Goal: Transaction & Acquisition: Purchase product/service

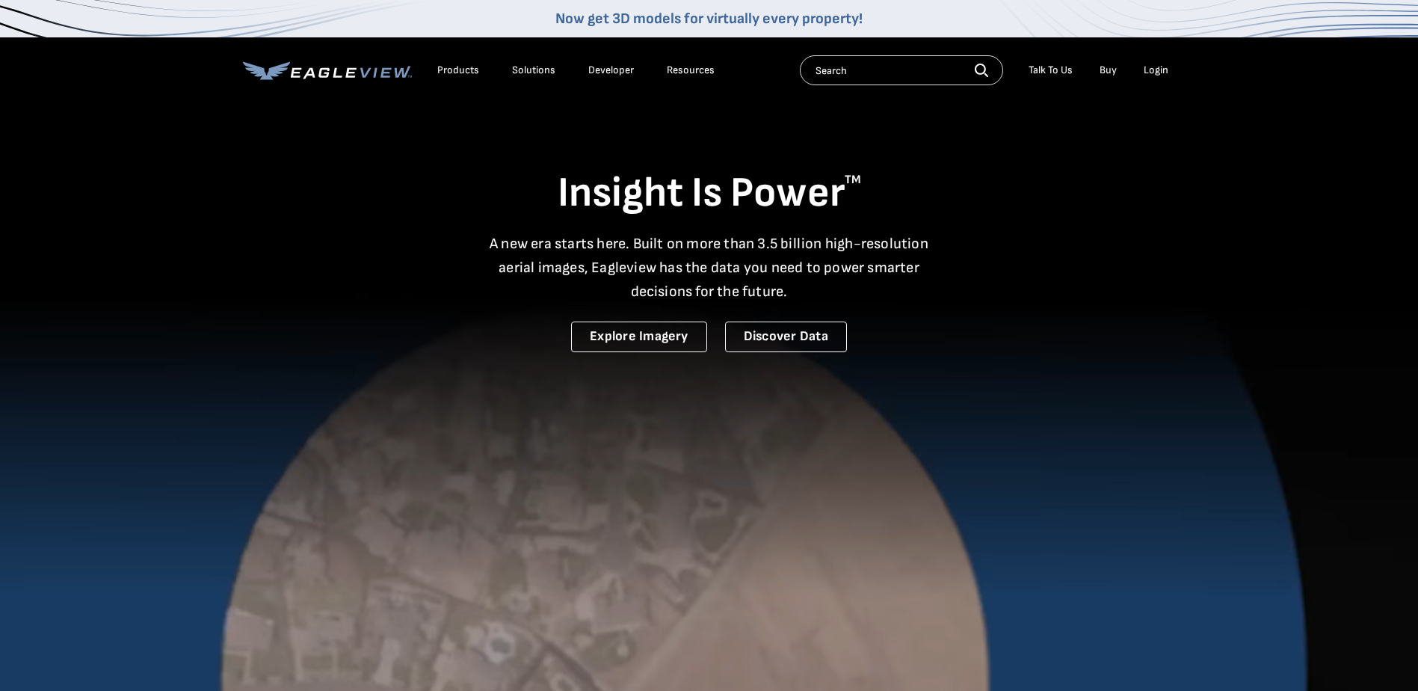
click at [1154, 70] on div "Login" at bounding box center [1156, 70] width 25 height 13
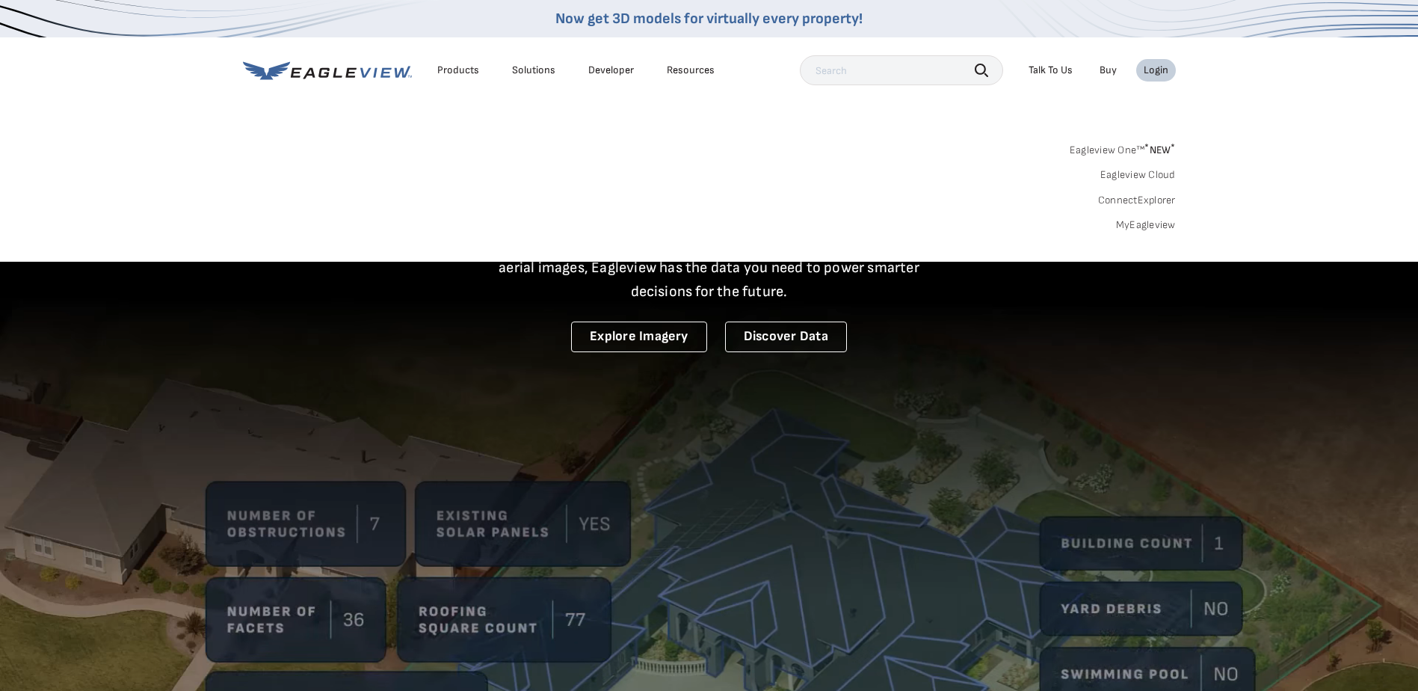
click at [1134, 221] on link "MyEagleview" at bounding box center [1146, 224] width 60 height 13
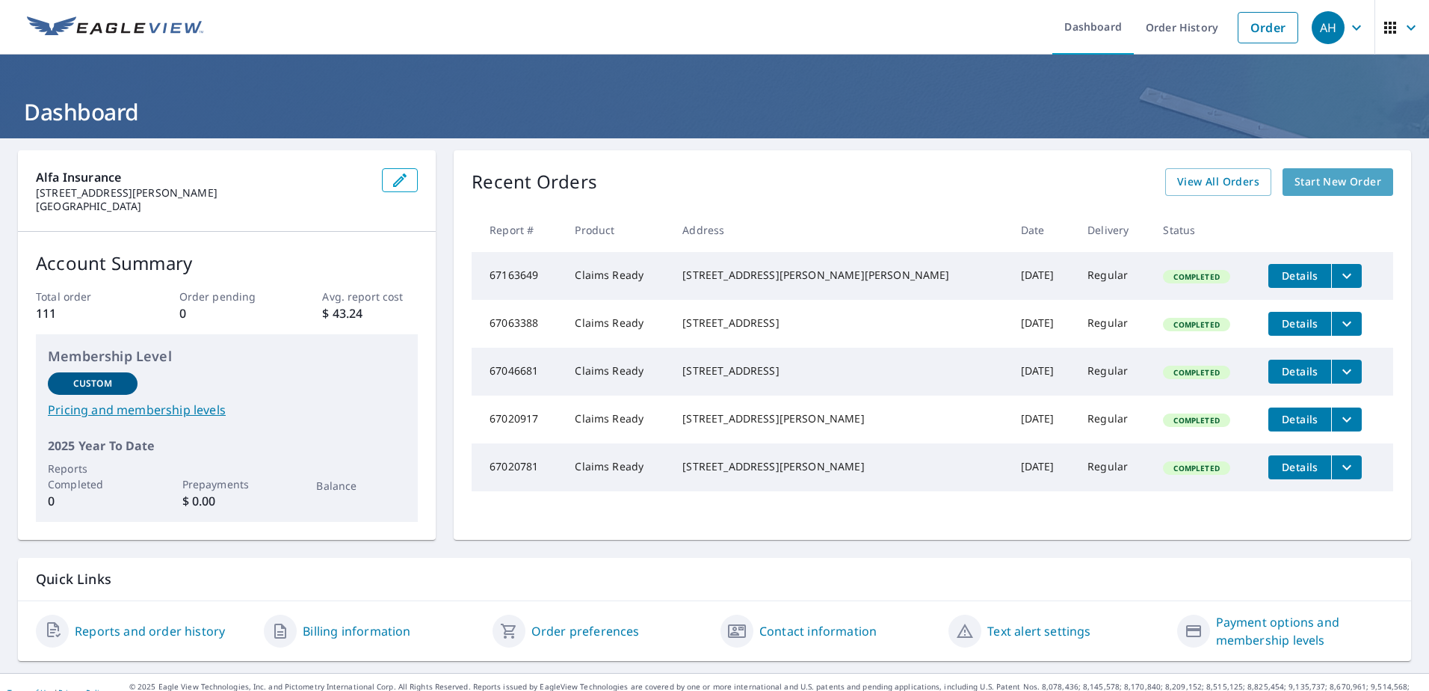
click at [1306, 184] on span "Start New Order" at bounding box center [1338, 182] width 87 height 19
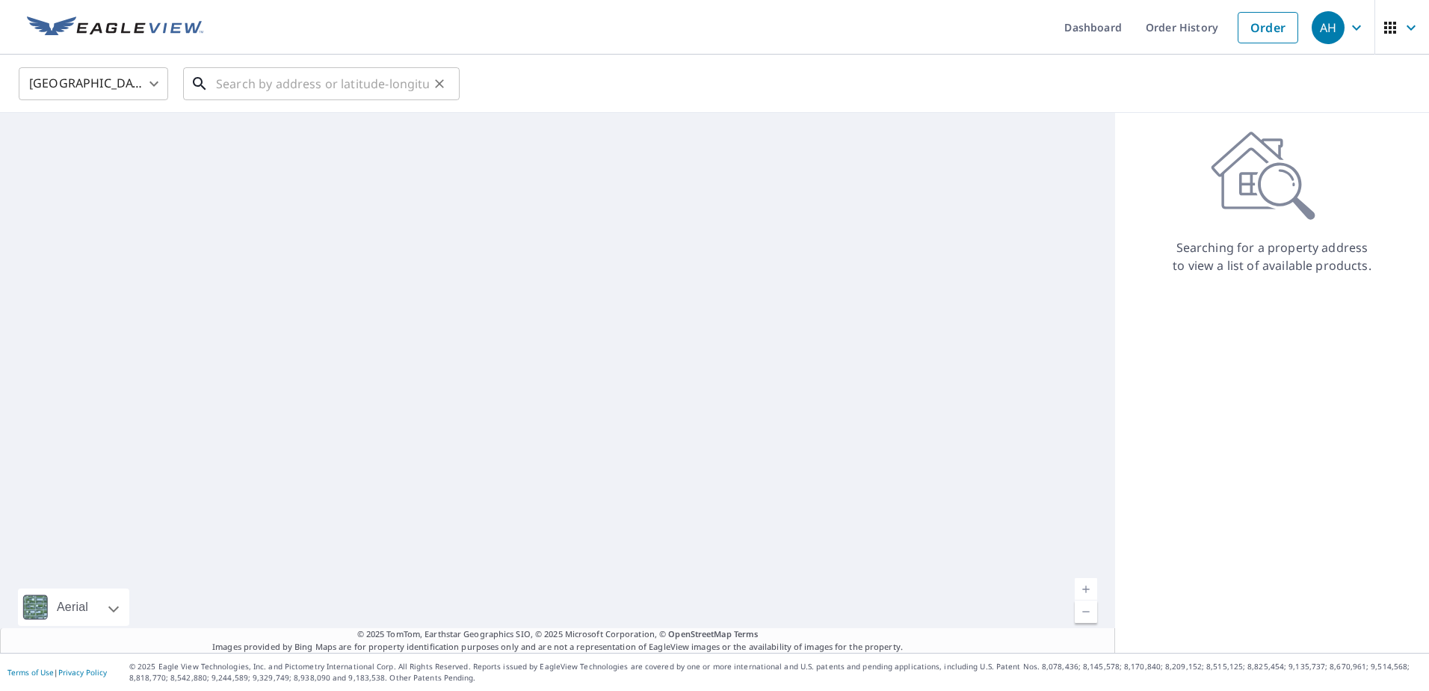
click at [316, 93] on input "text" at bounding box center [322, 84] width 213 height 42
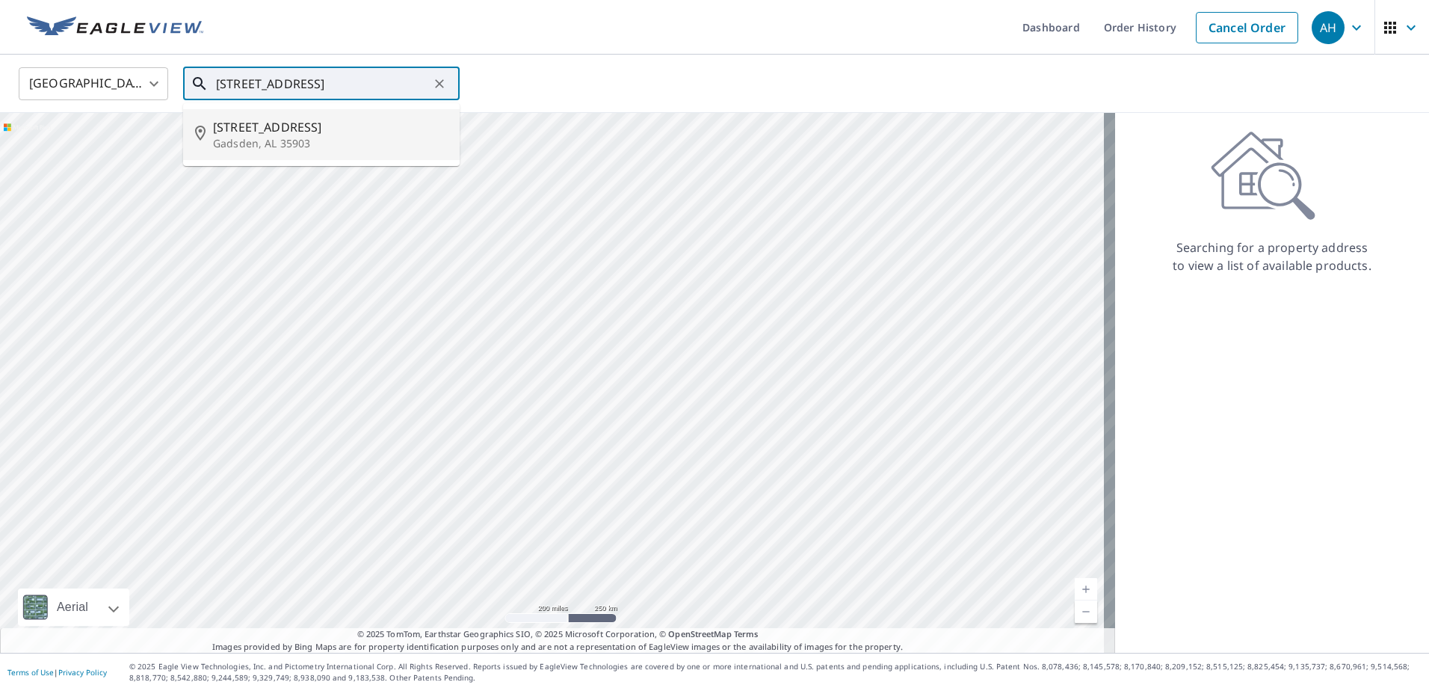
click at [292, 129] on span "441 Riverside Dr" at bounding box center [330, 127] width 235 height 18
type input "441 Riverside Dr Gadsden, AL 35903"
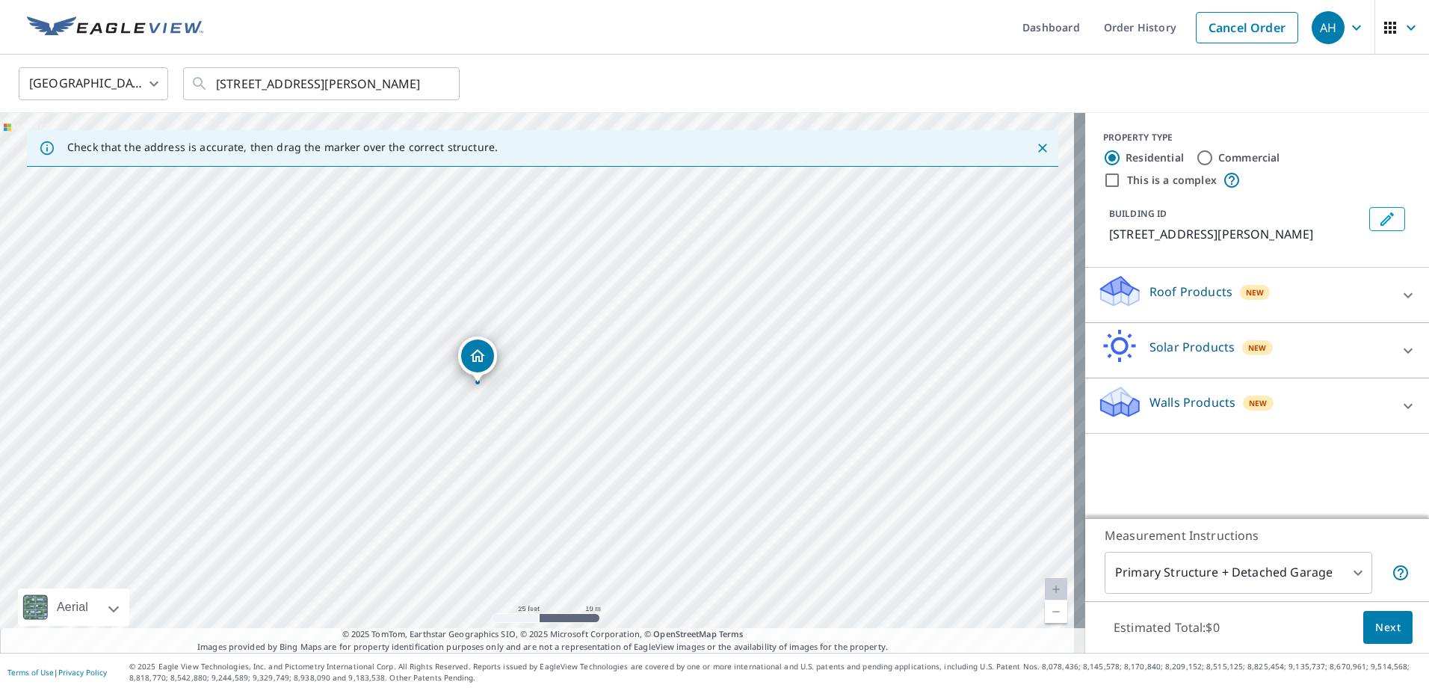
click at [1399, 294] on icon at bounding box center [1408, 295] width 18 height 18
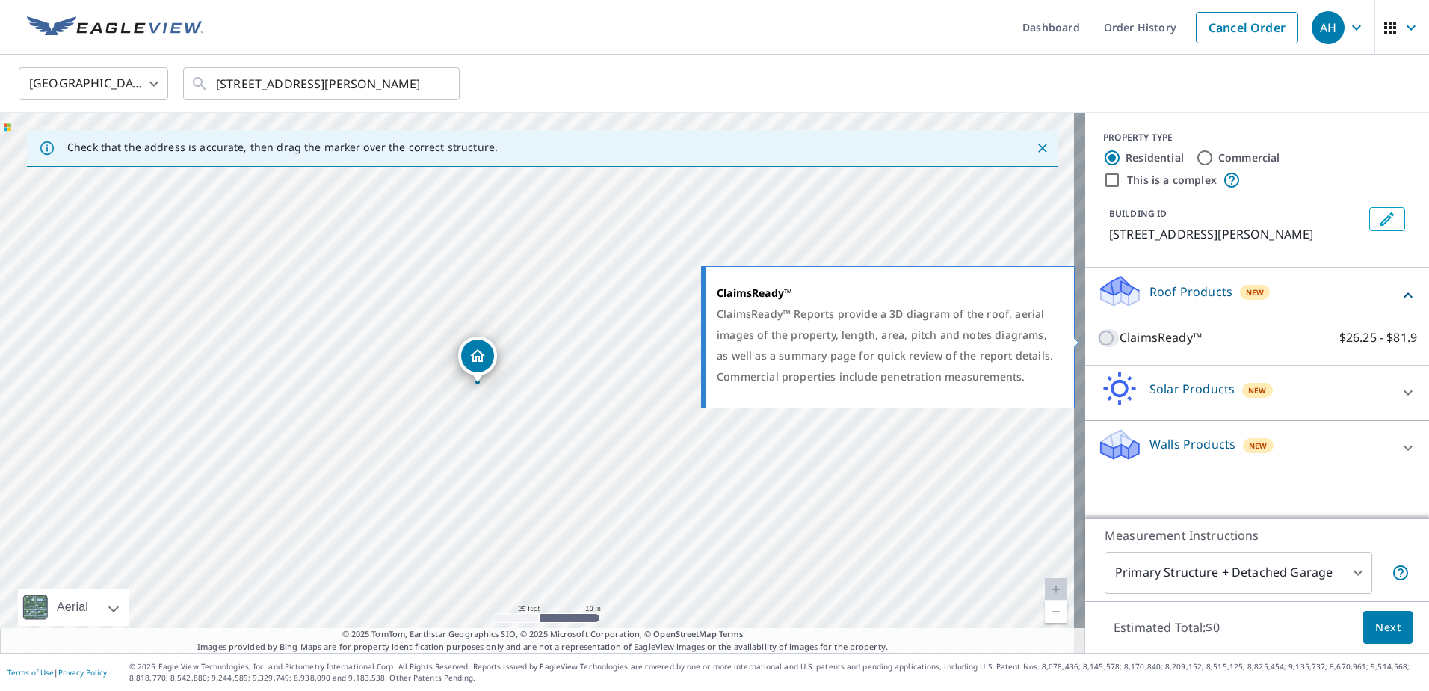
click at [1098, 339] on input "ClaimsReady™ $26.25 - $81.9" at bounding box center [1108, 338] width 22 height 18
checkbox input "true"
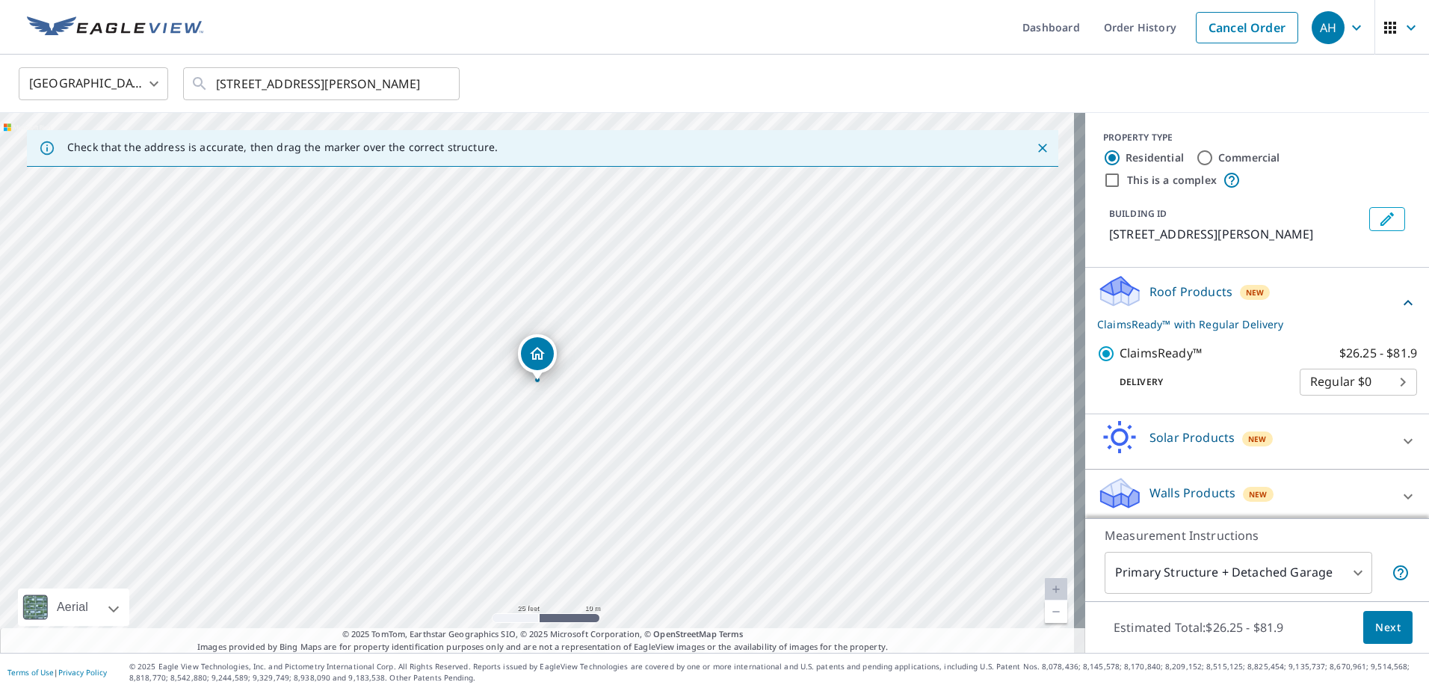
click at [1227, 587] on body "AH AH Dashboard Order History Cancel Order AH United States US ​ 441 Riverside …" at bounding box center [714, 345] width 1429 height 691
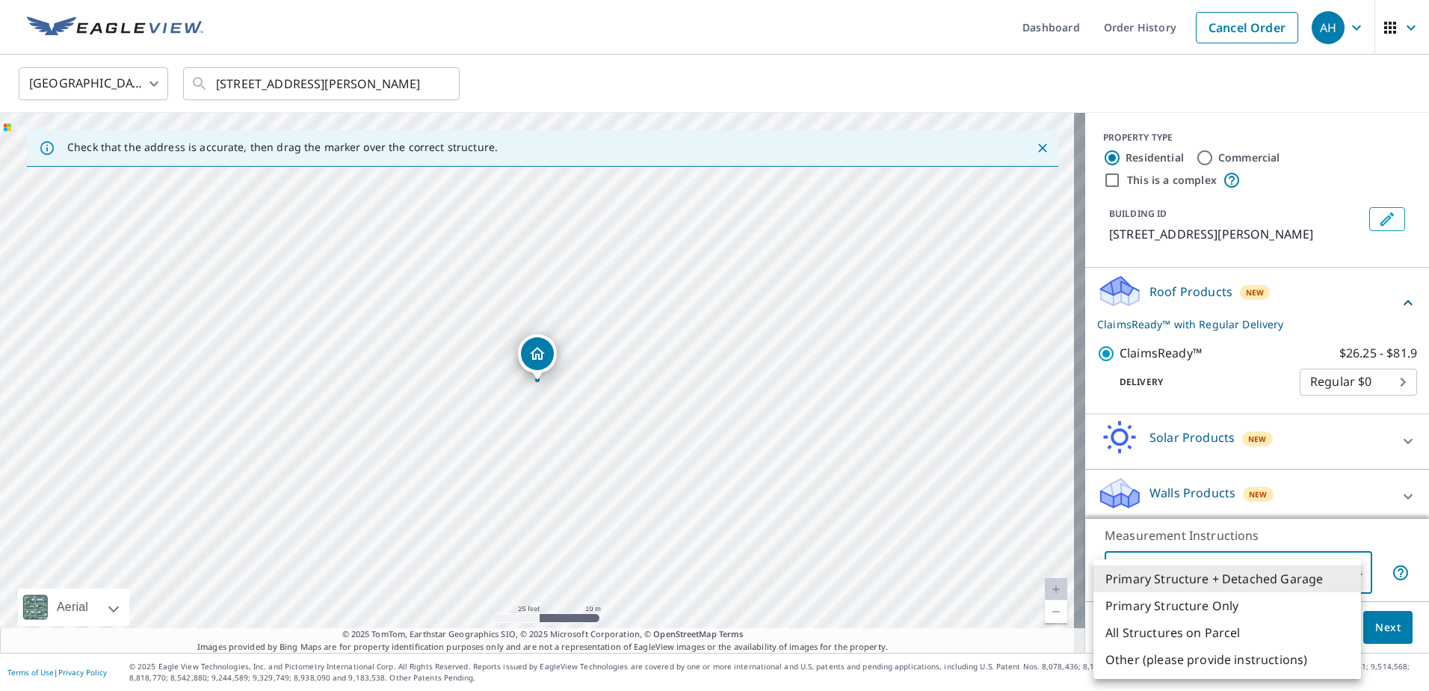
click at [1195, 604] on li "Primary Structure Only" at bounding box center [1228, 605] width 268 height 27
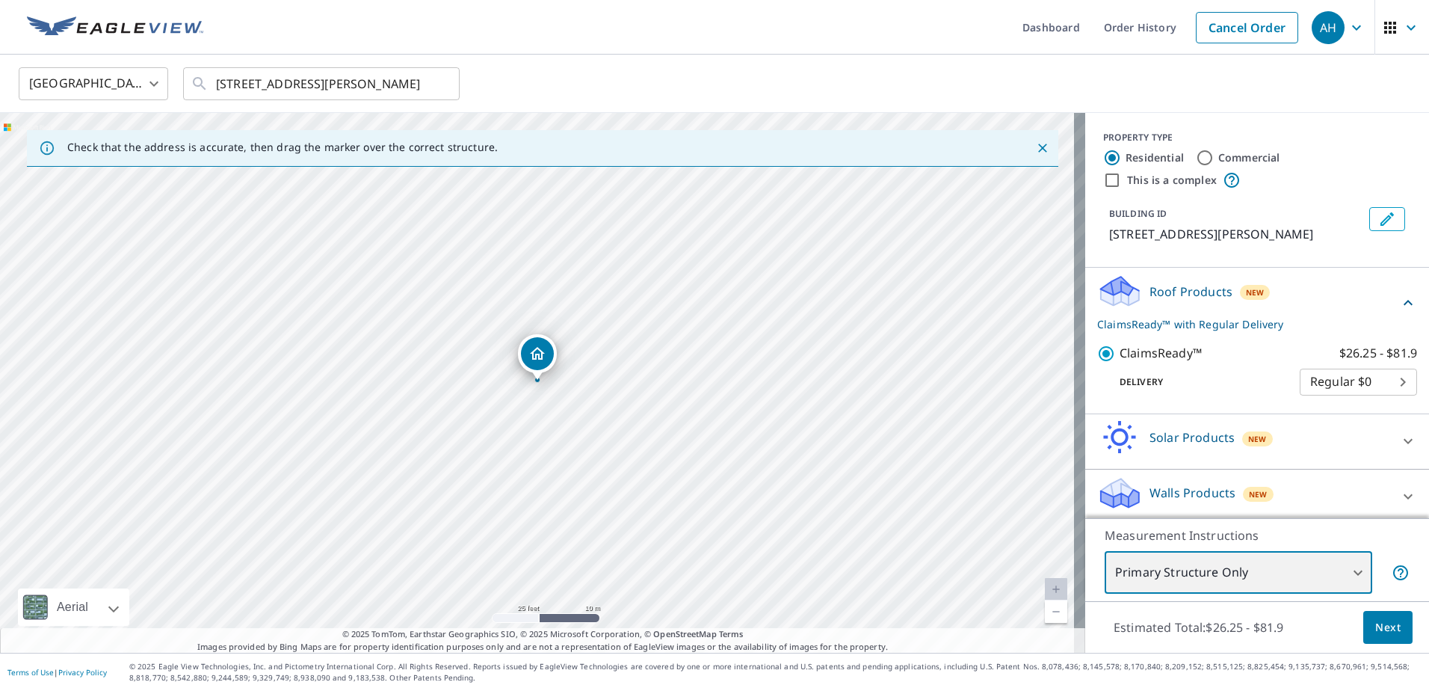
type input "2"
click at [1363, 626] on button "Next" at bounding box center [1387, 628] width 49 height 34
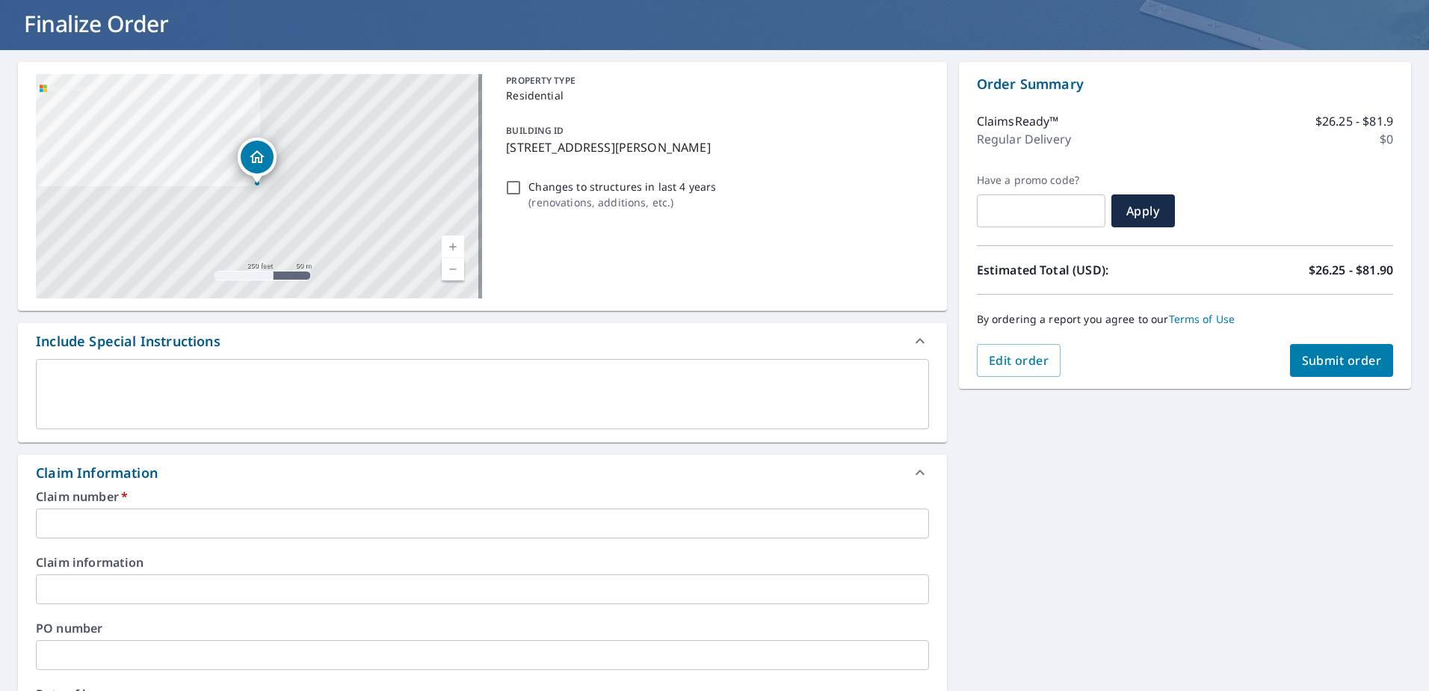
scroll to position [224, 0]
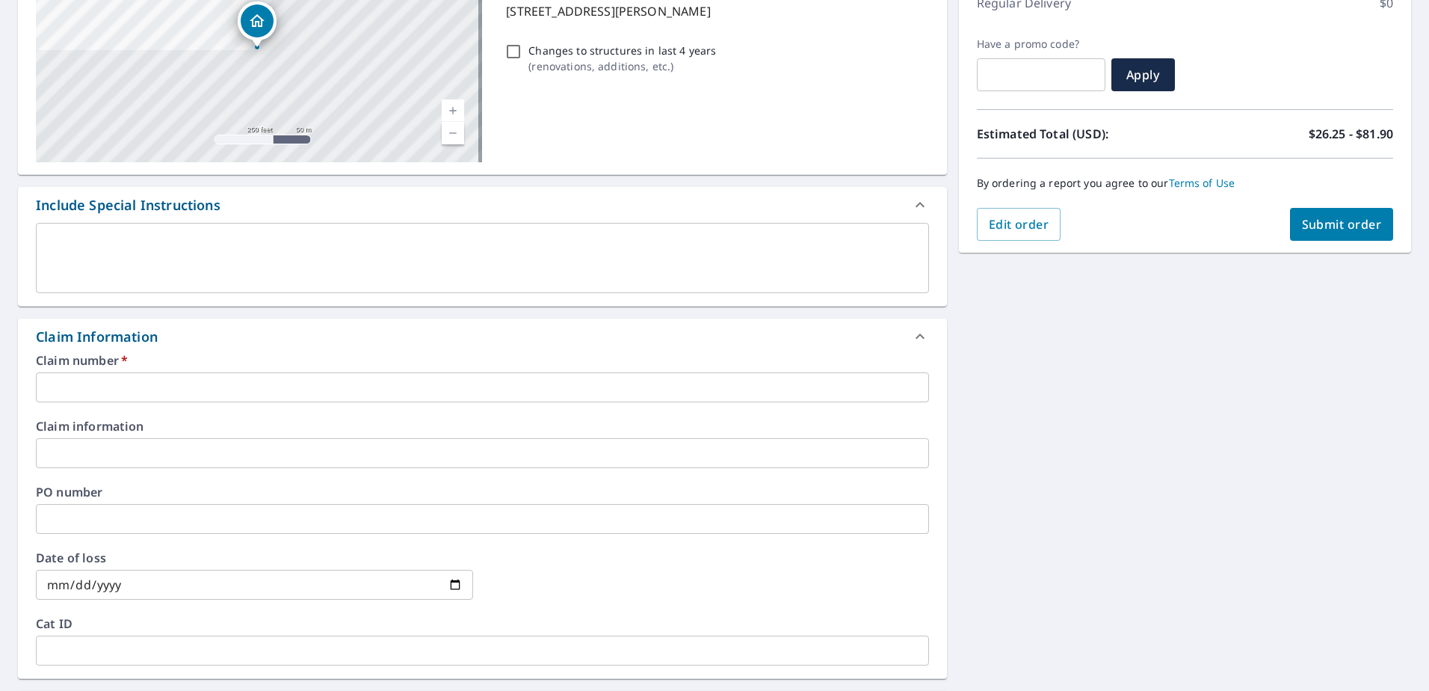
click at [114, 383] on input "text" at bounding box center [482, 387] width 893 height 30
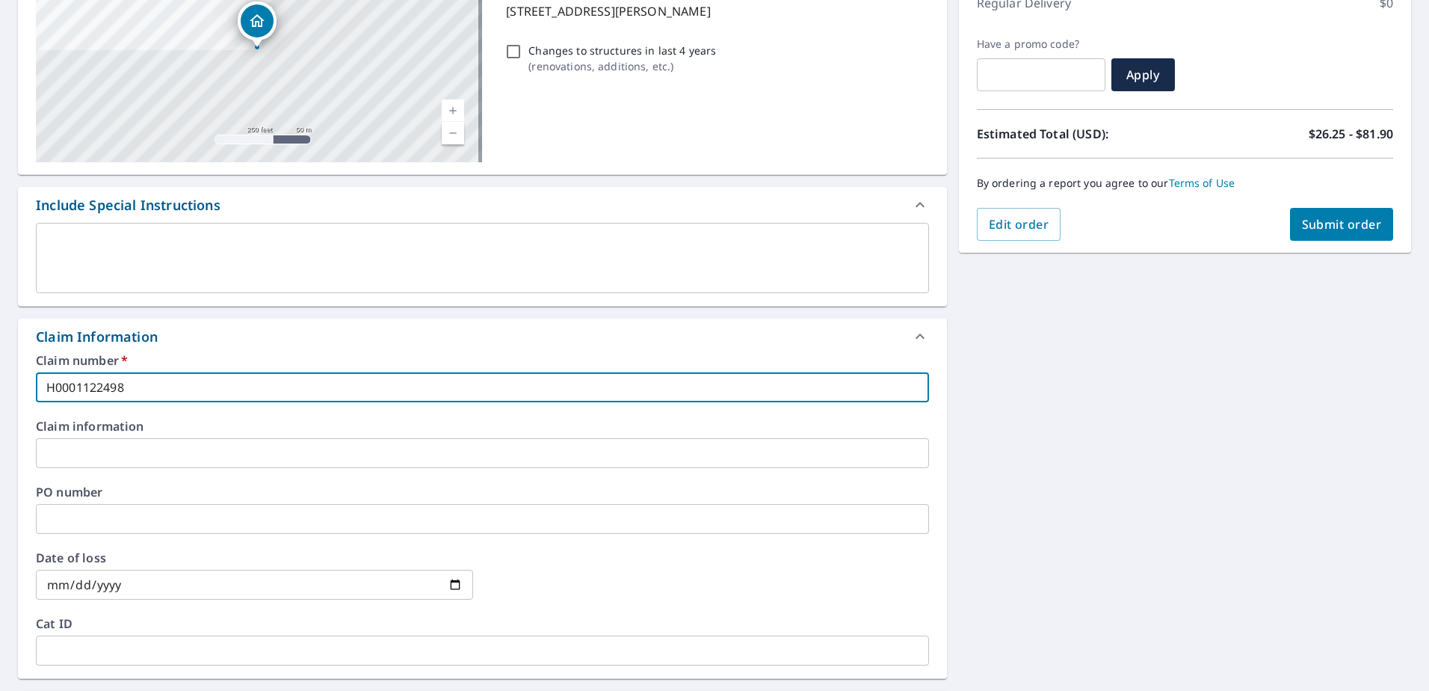
type input "H0001122498"
click at [153, 590] on input "date" at bounding box center [254, 585] width 437 height 30
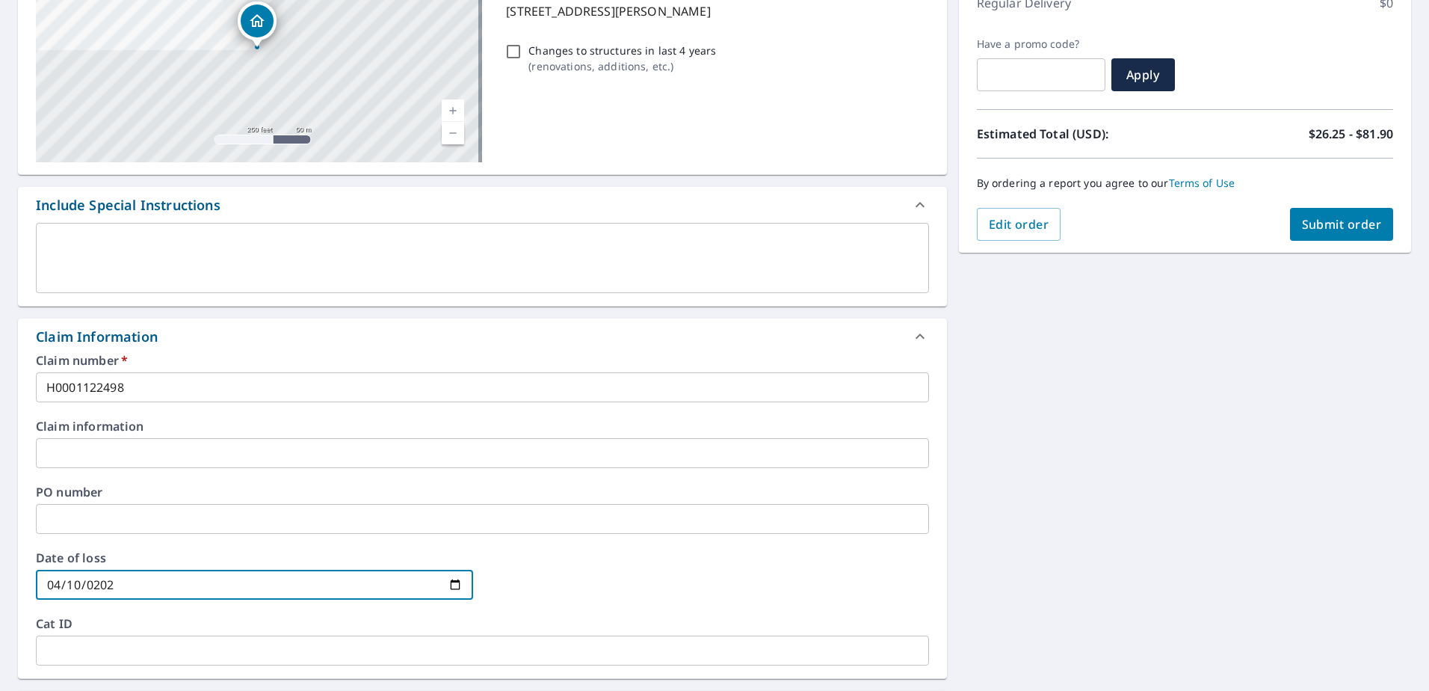
type input "2025-04-10"
click at [716, 585] on div at bounding box center [709, 585] width 437 height 66
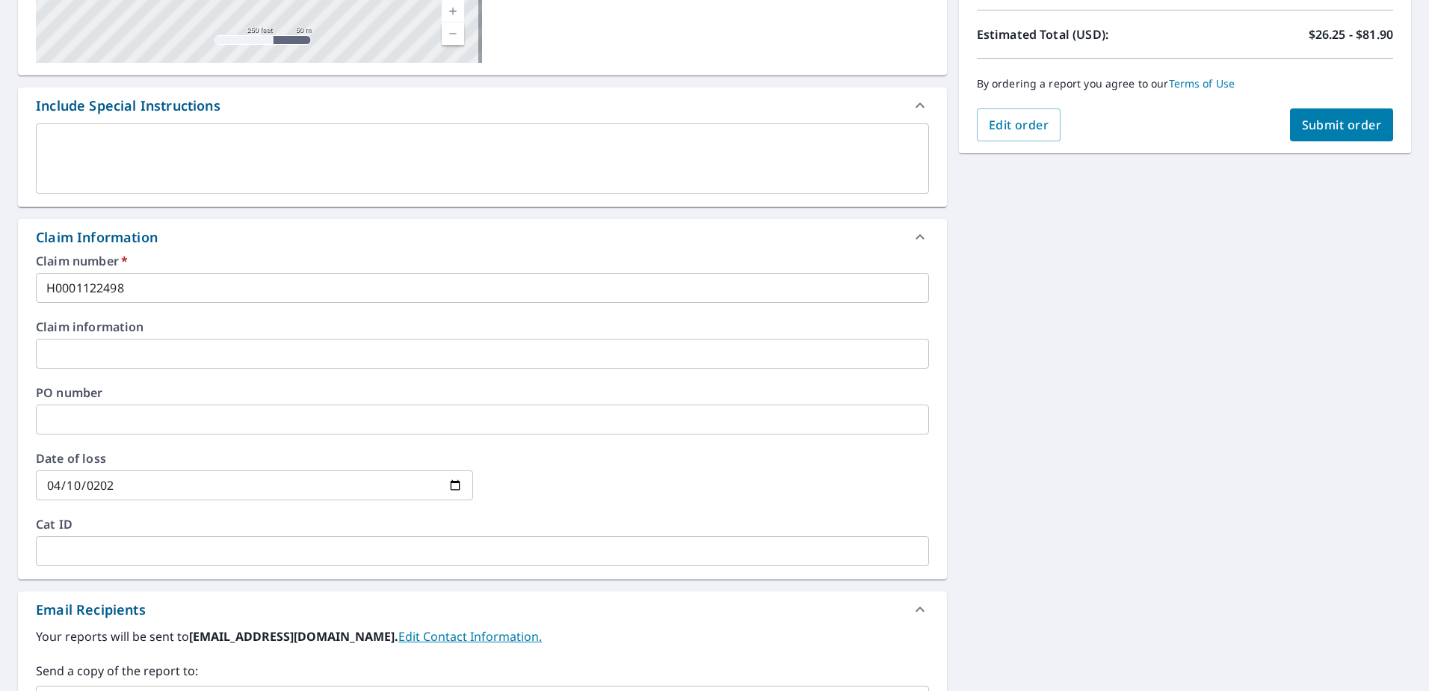
scroll to position [299, 0]
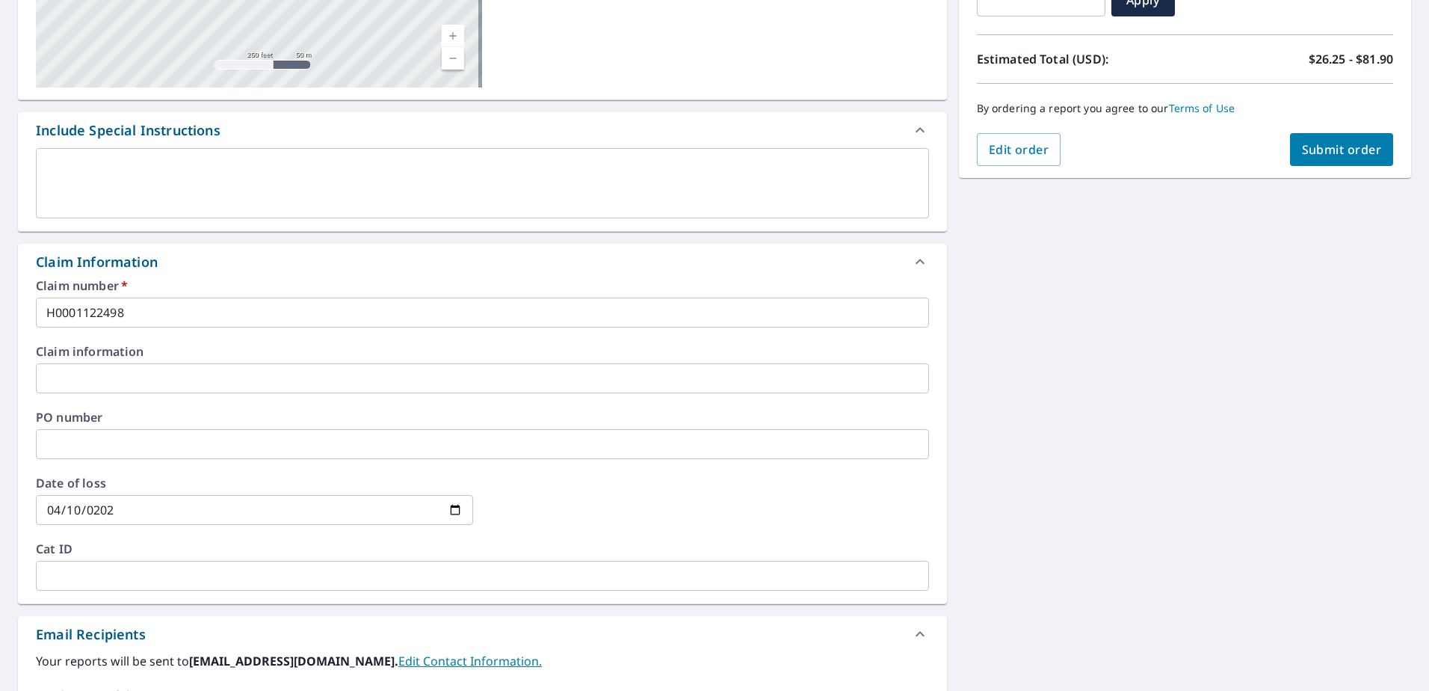
click at [1313, 144] on span "Submit order" at bounding box center [1342, 149] width 80 height 16
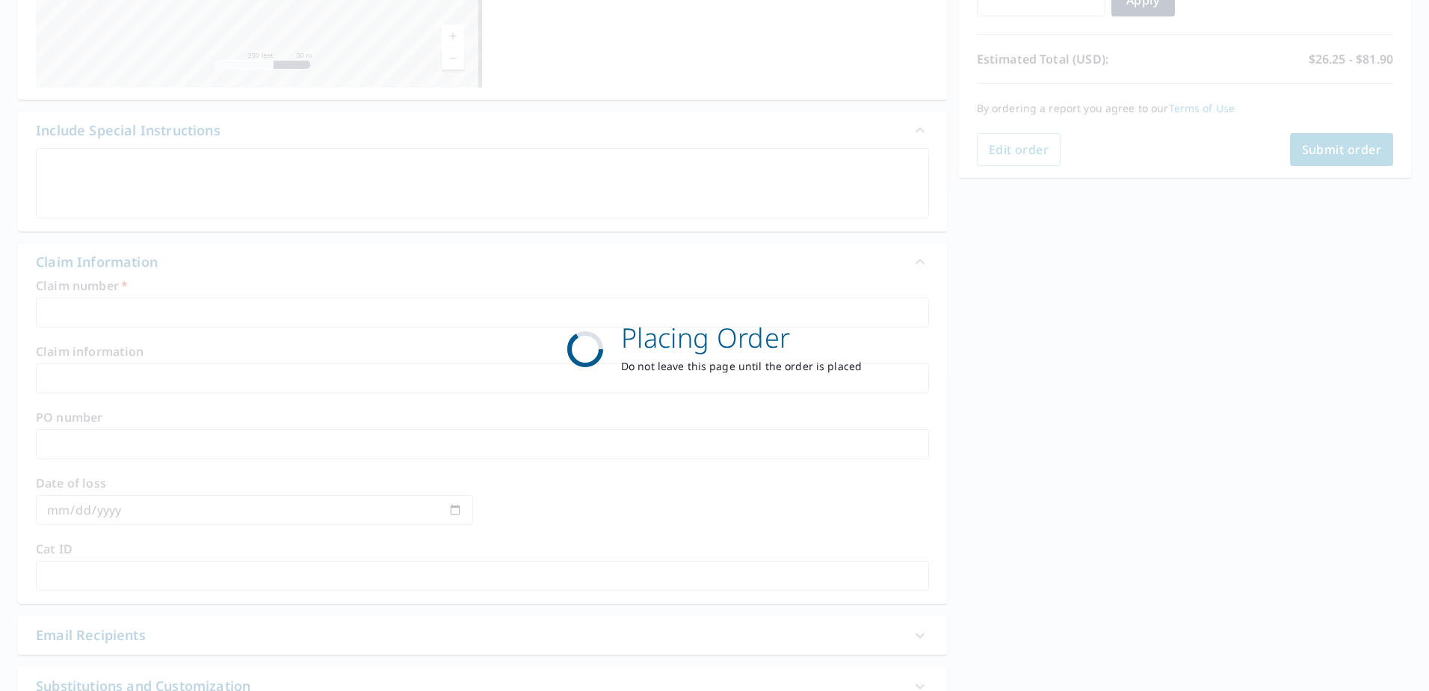
scroll to position [189, 0]
